Goal: Information Seeking & Learning: Learn about a topic

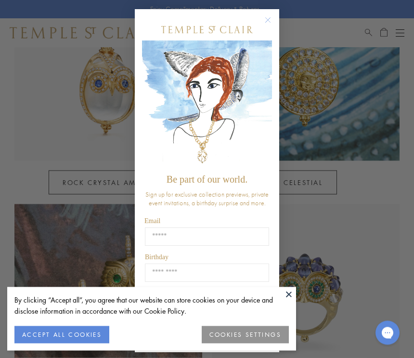
scroll to position [513, 0]
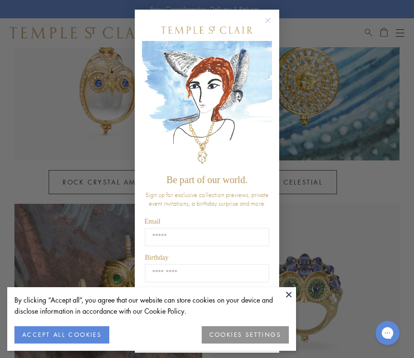
click at [270, 26] on circle "Close dialog" at bounding box center [268, 21] width 12 height 12
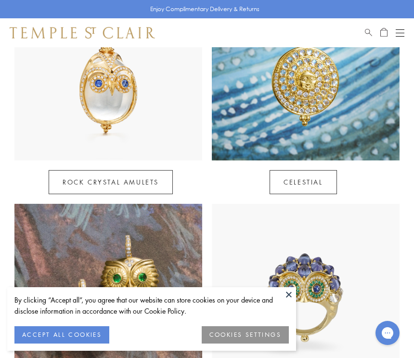
click at [290, 301] on button at bounding box center [289, 294] width 14 height 14
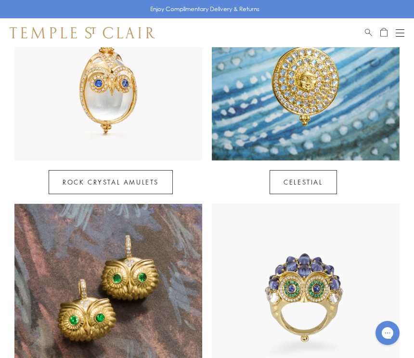
click at [245, 333] on img at bounding box center [306, 298] width 188 height 188
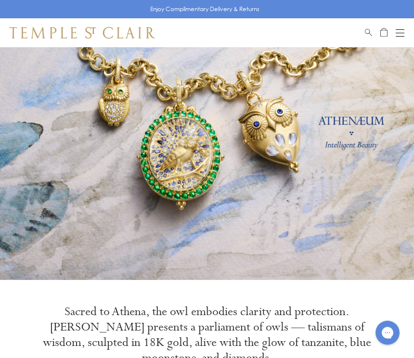
scroll to position [0, 0]
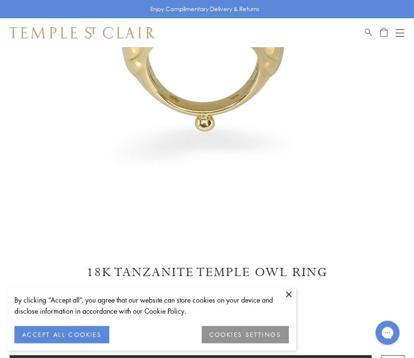
scroll to position [230, 0]
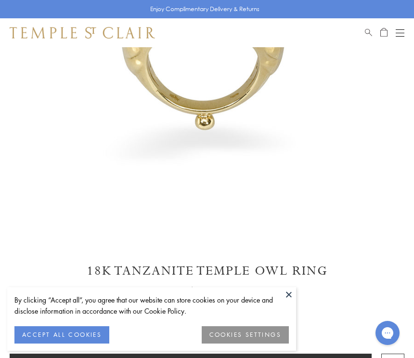
click at [288, 301] on button at bounding box center [289, 294] width 14 height 14
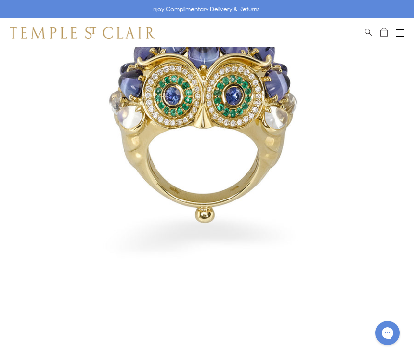
scroll to position [0, 0]
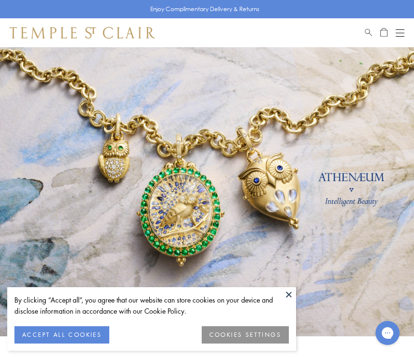
click at [365, 33] on span "Search" at bounding box center [368, 31] width 7 height 8
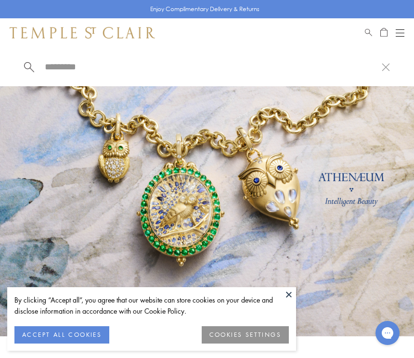
click at [78, 72] on input "search" at bounding box center [213, 66] width 338 height 11
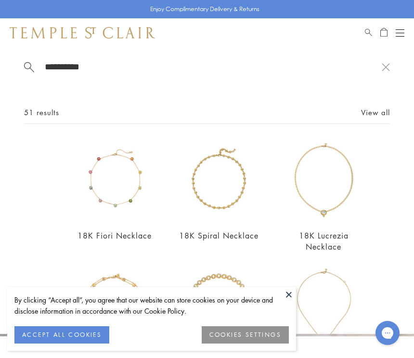
type input "*********"
click at [373, 116] on link "View all" at bounding box center [375, 112] width 29 height 11
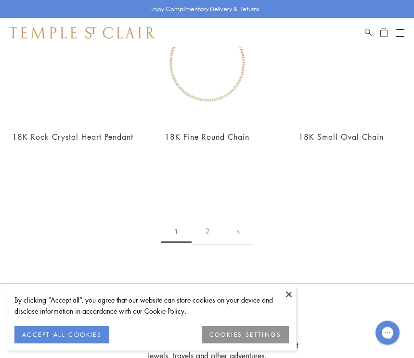
scroll to position [2202, 0]
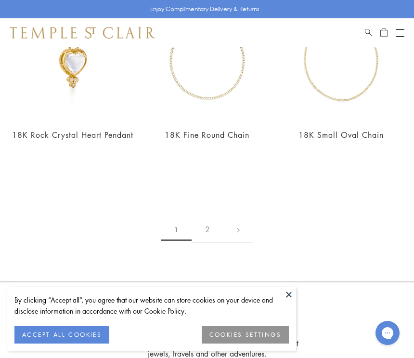
click at [208, 216] on link "2" at bounding box center [208, 229] width 32 height 26
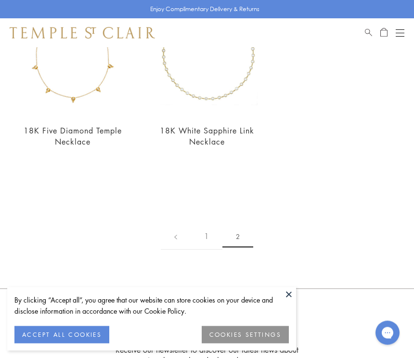
scroll to position [888, 0]
click at [287, 301] on button at bounding box center [289, 294] width 14 height 14
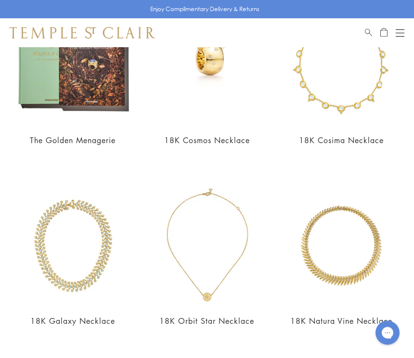
scroll to position [118, 0]
